Goal: Task Accomplishment & Management: Use online tool/utility

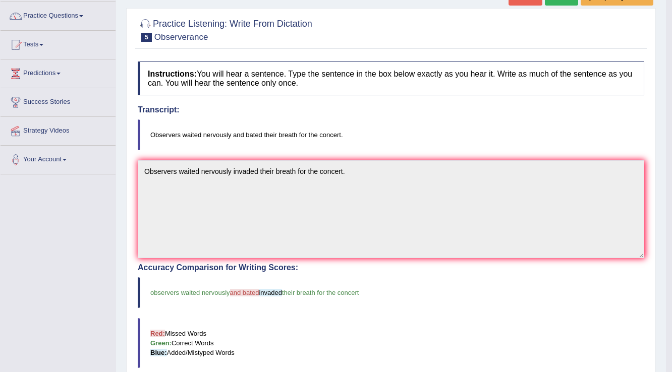
drag, startPoint x: 35, startPoint y: 41, endPoint x: 45, endPoint y: 43, distance: 10.8
click at [35, 41] on link "Tests" at bounding box center [58, 43] width 115 height 25
click at [41, 41] on link "Tests" at bounding box center [58, 43] width 115 height 25
click at [40, 45] on link "Tests" at bounding box center [58, 43] width 115 height 25
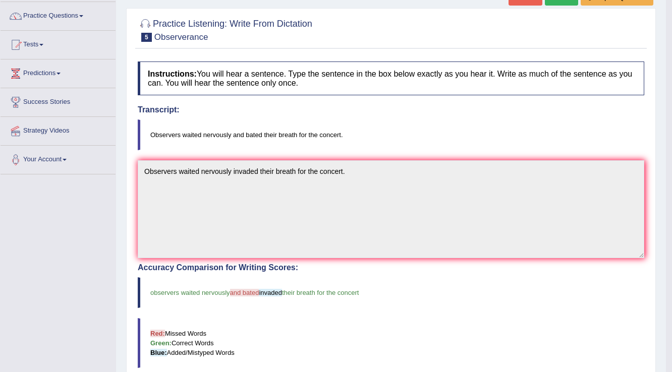
click at [43, 44] on span at bounding box center [41, 45] width 4 height 2
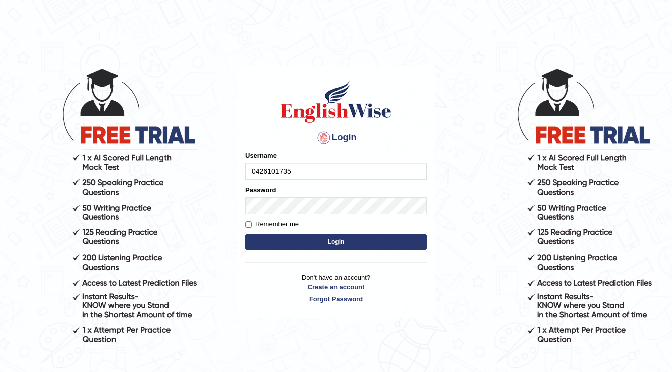
type input "0426101735"
click at [351, 235] on button "Login" at bounding box center [336, 242] width 182 height 15
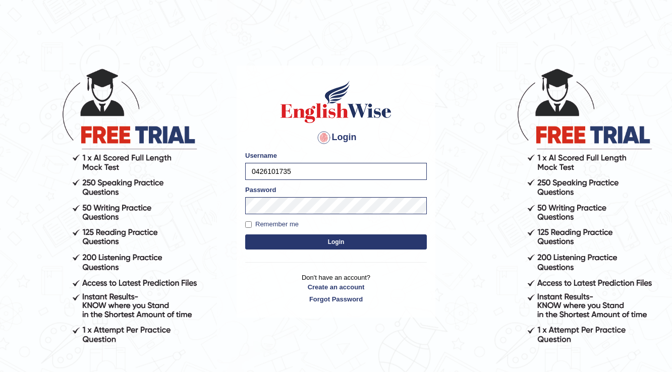
click at [350, 240] on button "Login" at bounding box center [336, 242] width 182 height 15
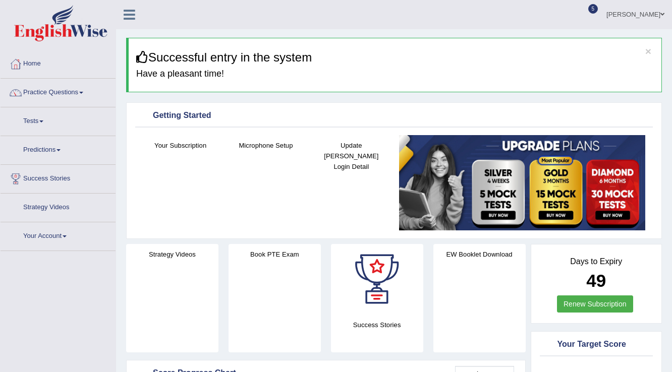
click at [43, 122] on span at bounding box center [41, 122] width 4 height 2
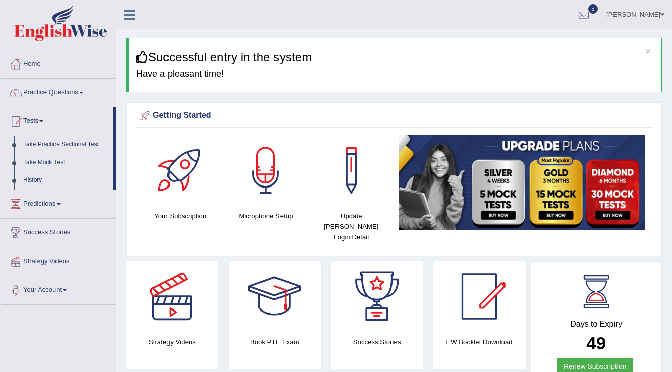
click at [55, 162] on link "Take Mock Test" at bounding box center [66, 163] width 94 height 18
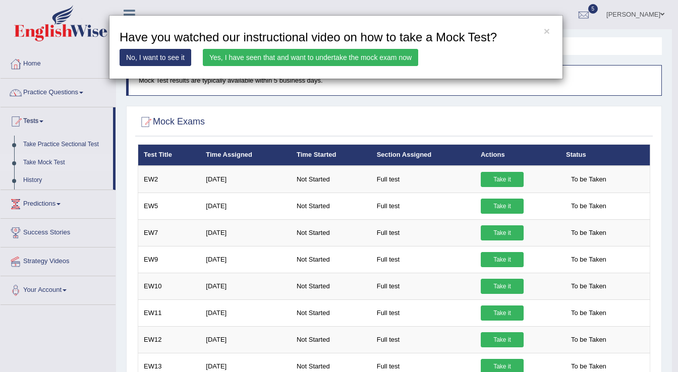
click at [509, 176] on div "× Have you watched our instructional video on how to take a Mock Test? No, I wa…" at bounding box center [339, 186] width 678 height 372
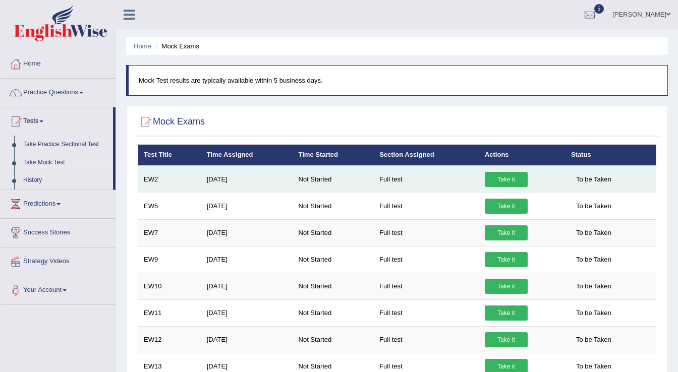
click at [504, 181] on link "Take it" at bounding box center [506, 179] width 43 height 15
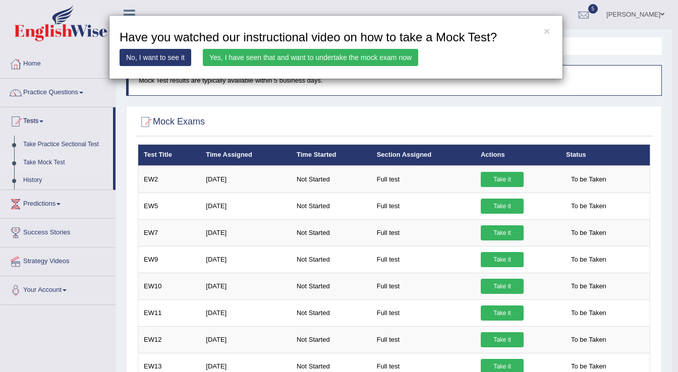
click at [387, 54] on link "Yes, I have seen that and want to undertake the mock exam now" at bounding box center [311, 57] width 216 height 17
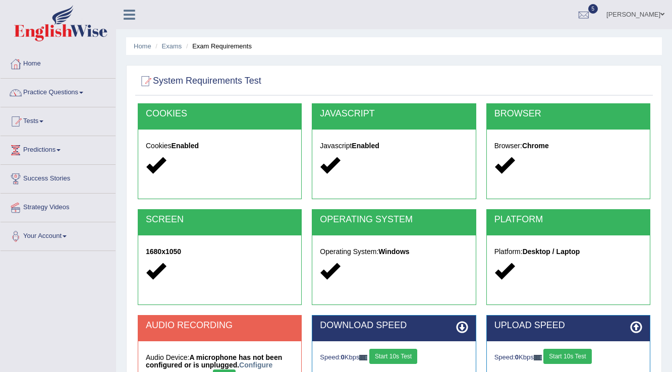
scroll to position [157, 0]
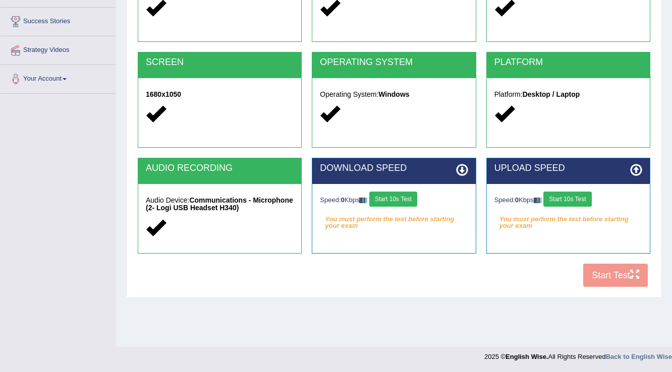
click at [384, 201] on button "Start 10s Test" at bounding box center [393, 199] width 48 height 15
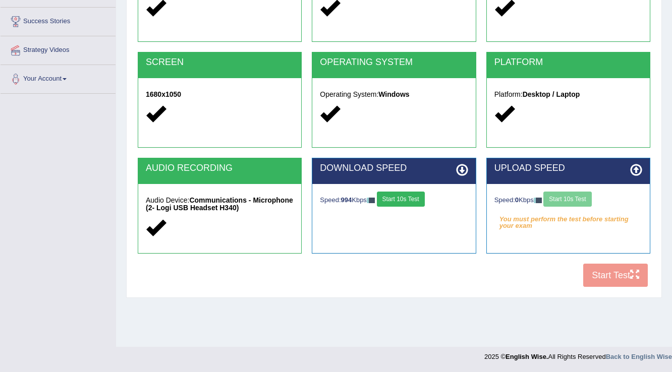
click at [570, 197] on div "Speed: 0 Kbps Start 10s Test" at bounding box center [569, 201] width 148 height 18
click at [396, 196] on button "Start 10s Test" at bounding box center [405, 199] width 48 height 15
click at [577, 194] on div "Speed: 0 Kbps Start 10s Test" at bounding box center [569, 201] width 148 height 18
click at [572, 198] on button "Start 10s Test" at bounding box center [568, 199] width 48 height 15
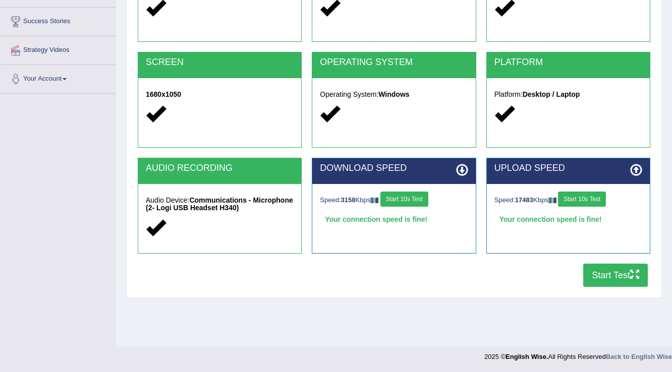
click at [596, 272] on button "Start Test" at bounding box center [615, 275] width 65 height 23
